Goal: Task Accomplishment & Management: Manage account settings

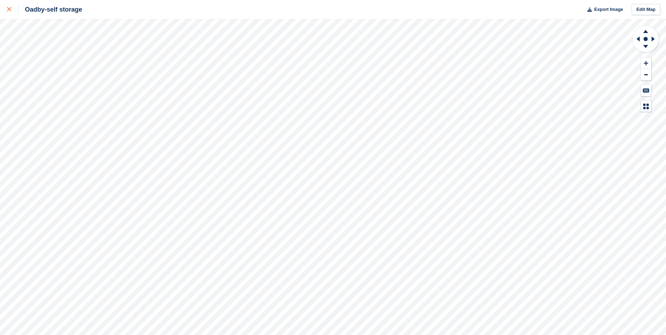
click at [10, 12] on div at bounding box center [13, 9] width 12 height 8
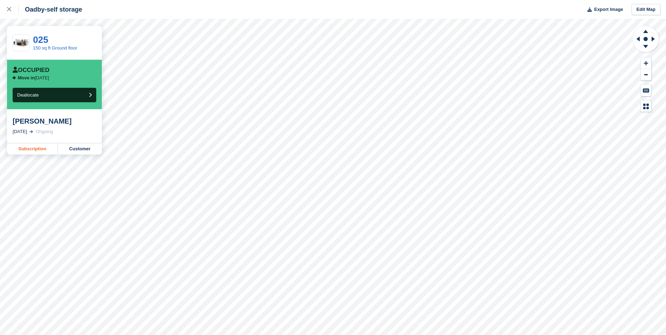
click at [41, 151] on link "Subscription" at bounding box center [32, 148] width 51 height 11
click at [47, 48] on link "150 sq ft Ground floor" at bounding box center [55, 47] width 44 height 5
click at [46, 40] on link "025" at bounding box center [40, 39] width 15 height 11
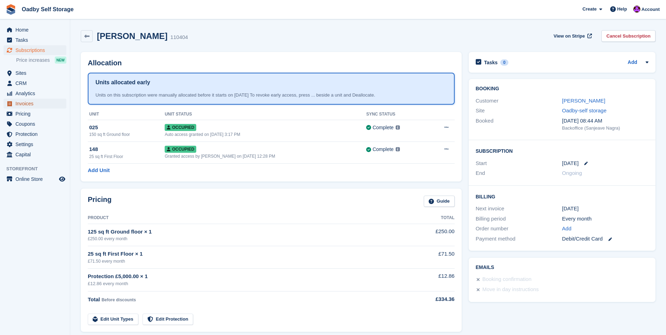
click at [32, 104] on span "Invoices" at bounding box center [36, 104] width 42 height 10
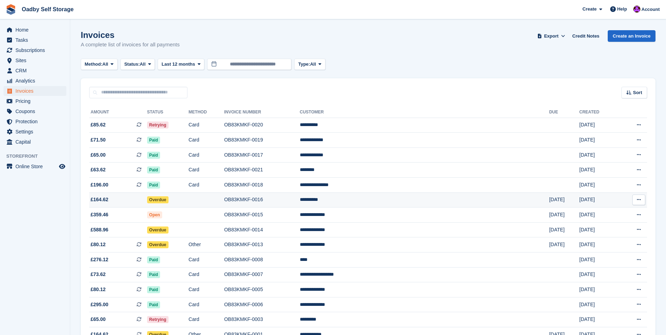
click at [189, 200] on td "Overdue" at bounding box center [167, 199] width 41 height 15
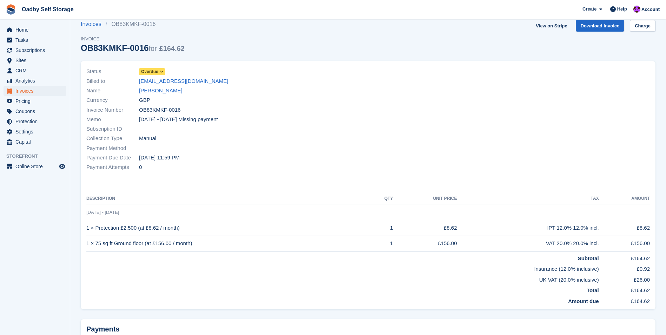
scroll to position [74, 0]
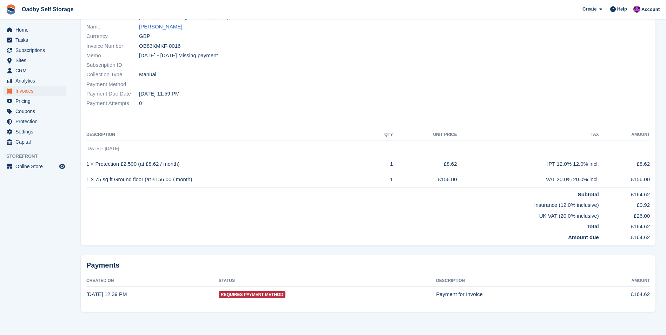
drag, startPoint x: 549, startPoint y: 302, endPoint x: 545, endPoint y: 285, distance: 16.9
click at [549, 302] on td "Payment for Invoice" at bounding box center [512, 293] width 152 height 15
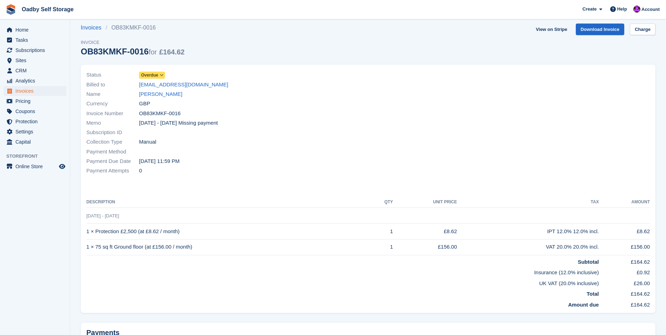
scroll to position [0, 0]
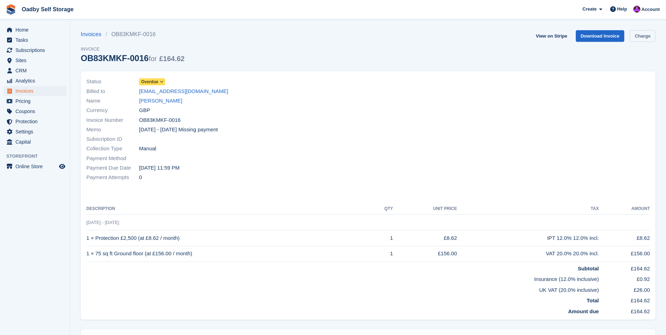
click at [642, 38] on link "Charge" at bounding box center [643, 36] width 26 height 12
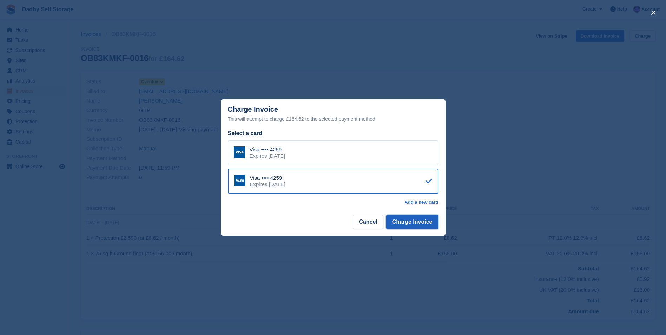
click at [420, 224] on button "Charge Invoice" at bounding box center [412, 222] width 52 height 14
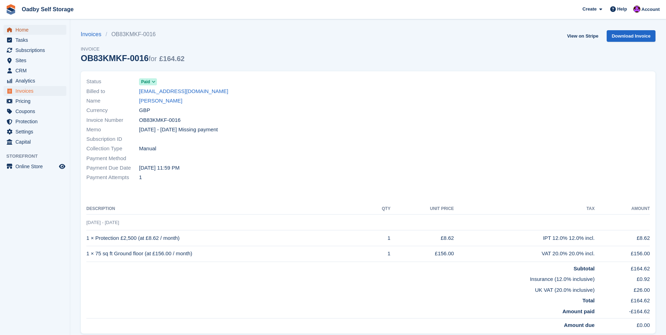
click at [18, 32] on span "Home" at bounding box center [36, 30] width 42 height 10
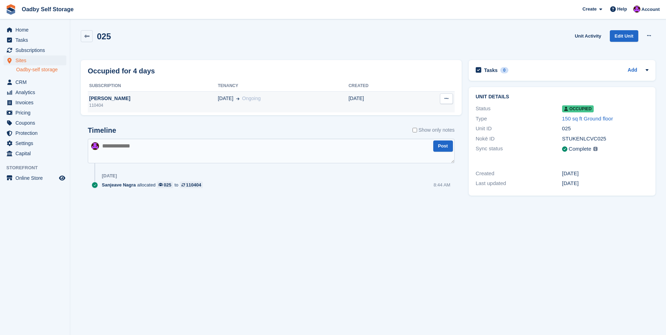
click at [130, 105] on div "110404" at bounding box center [153, 105] width 130 height 6
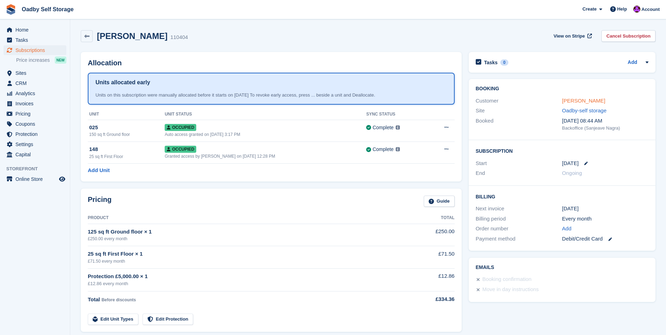
click at [567, 98] on link "[PERSON_NAME]" at bounding box center [583, 101] width 43 height 6
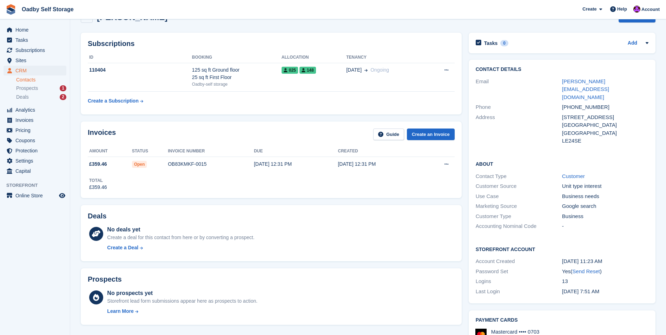
scroll to position [35, 0]
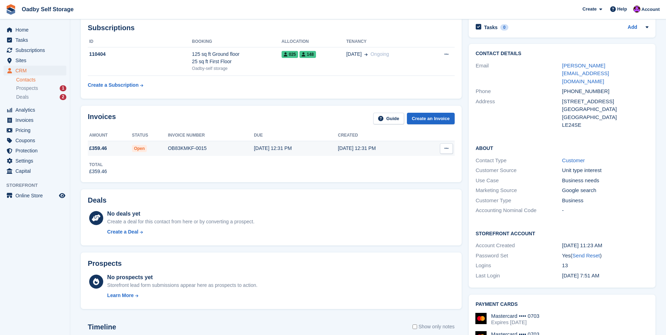
click at [273, 154] on td "30 Sep, 12:31 PM" at bounding box center [296, 148] width 84 height 15
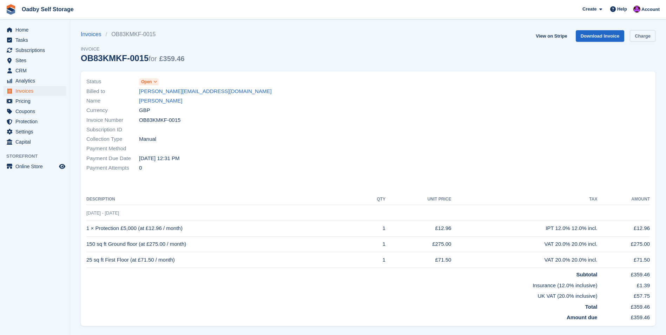
click at [641, 37] on link "Charge" at bounding box center [643, 36] width 26 height 12
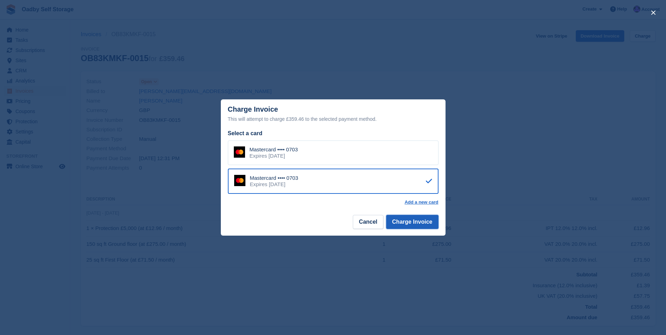
click at [412, 222] on button "Charge Invoice" at bounding box center [412, 222] width 52 height 14
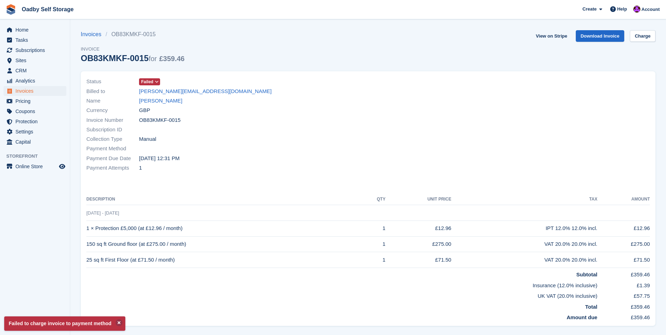
click at [151, 79] on span "Failed" at bounding box center [147, 82] width 12 height 6
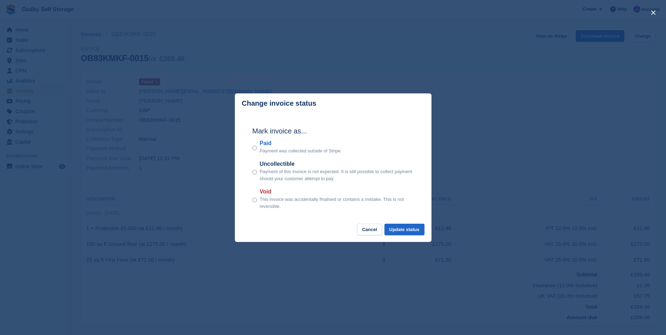
click at [330, 54] on div "close" at bounding box center [333, 167] width 666 height 335
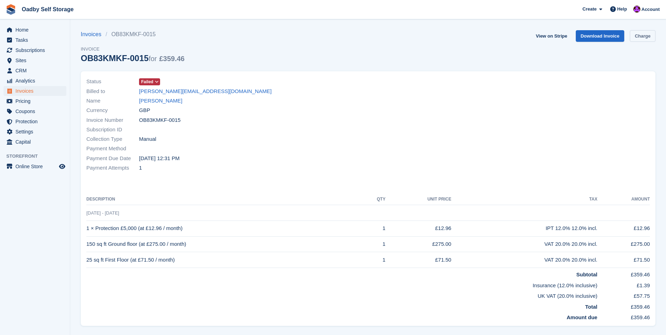
click at [641, 37] on link "Charge" at bounding box center [643, 36] width 26 height 12
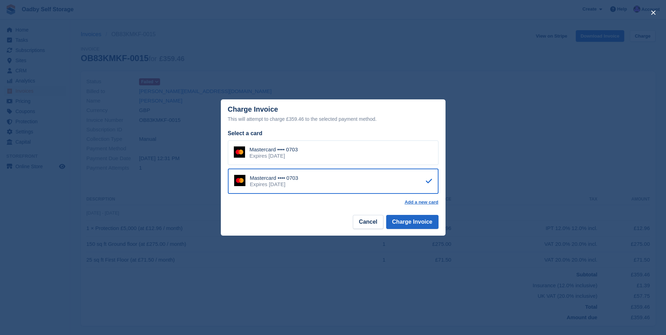
click at [268, 152] on div "Mastercard •••• 0703" at bounding box center [274, 149] width 48 height 6
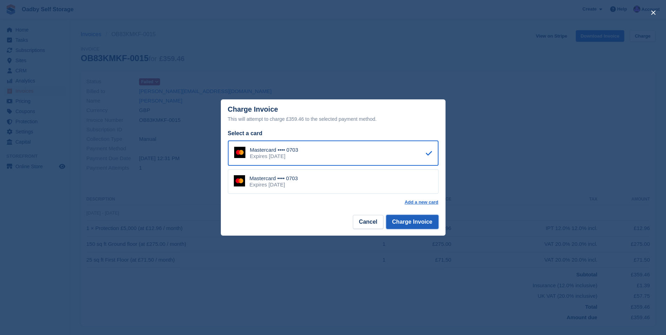
click at [411, 224] on button "Charge Invoice" at bounding box center [412, 222] width 52 height 14
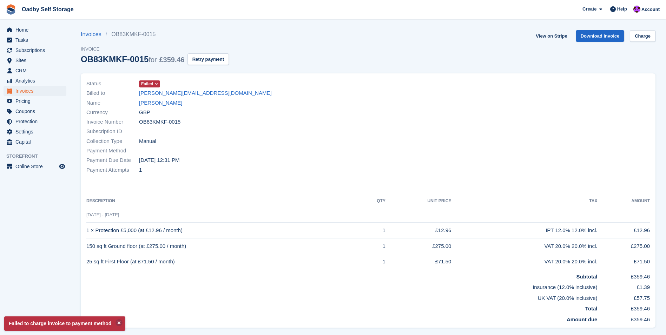
click at [269, 156] on div "Payment Due Date 30 Sep, 12:31 PM" at bounding box center [225, 160] width 278 height 9
click at [26, 30] on span "Home" at bounding box center [36, 30] width 42 height 10
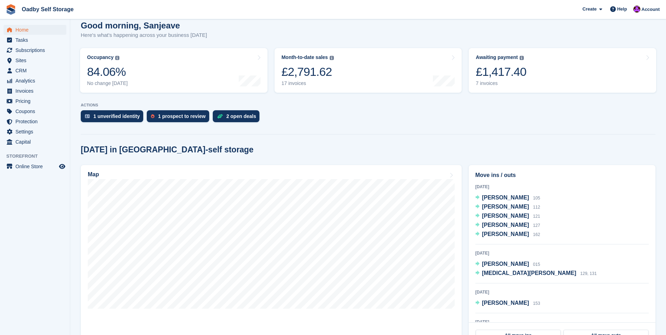
scroll to position [105, 0]
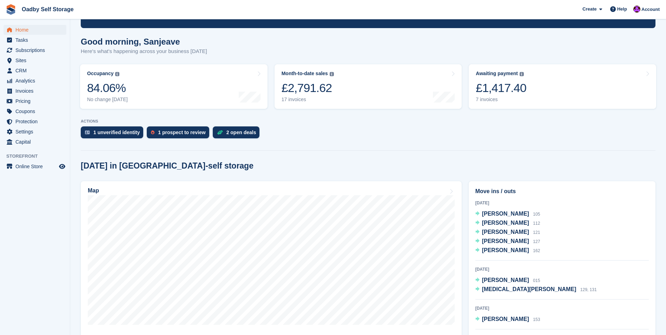
scroll to position [35, 0]
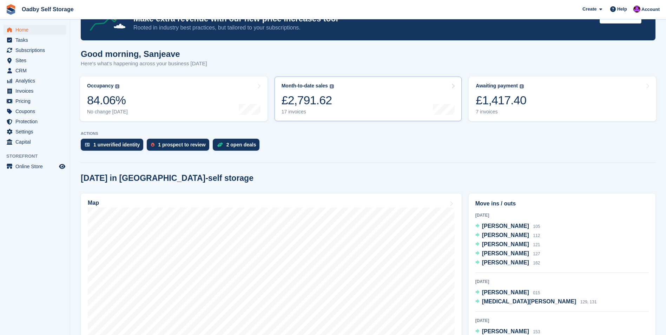
click at [366, 97] on link "Month-to-date sales The sum of all finalised invoices generated this month to d…" at bounding box center [368, 99] width 187 height 45
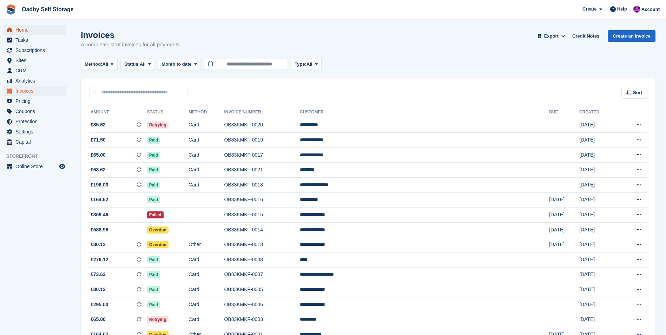
click at [18, 29] on span "Home" at bounding box center [36, 30] width 42 height 10
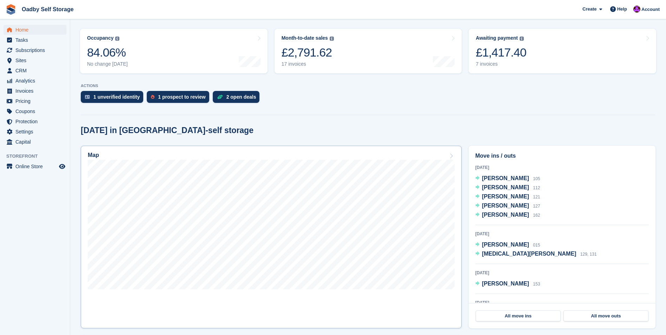
scroll to position [105, 0]
